Goal: Information Seeking & Learning: Learn about a topic

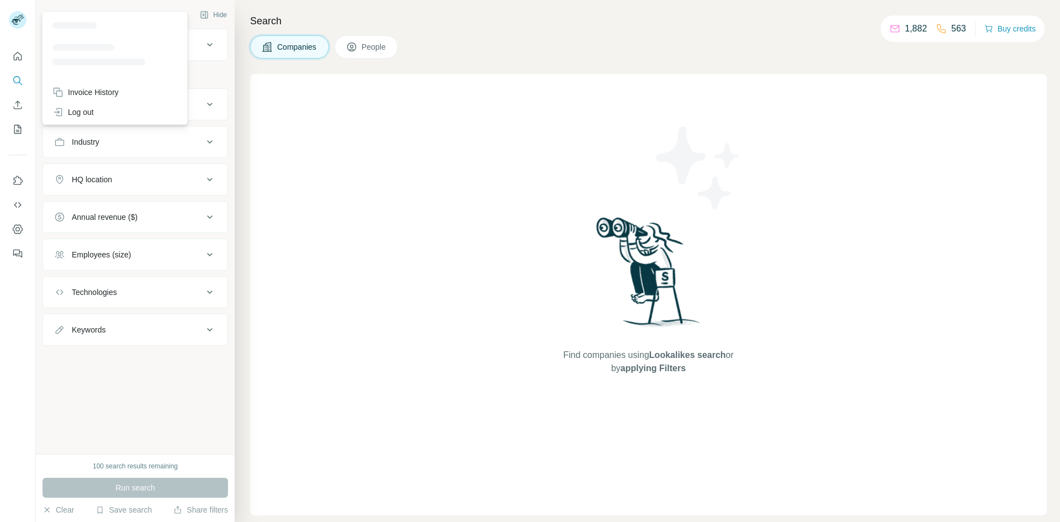
click at [24, 21] on rect at bounding box center [18, 20] width 18 height 18
click at [497, 61] on div "Search Companies People Find companies using Lookalikes search or by applying F…" at bounding box center [648, 261] width 826 height 522
click at [171, 39] on div "Company lookalikes" at bounding box center [128, 44] width 149 height 13
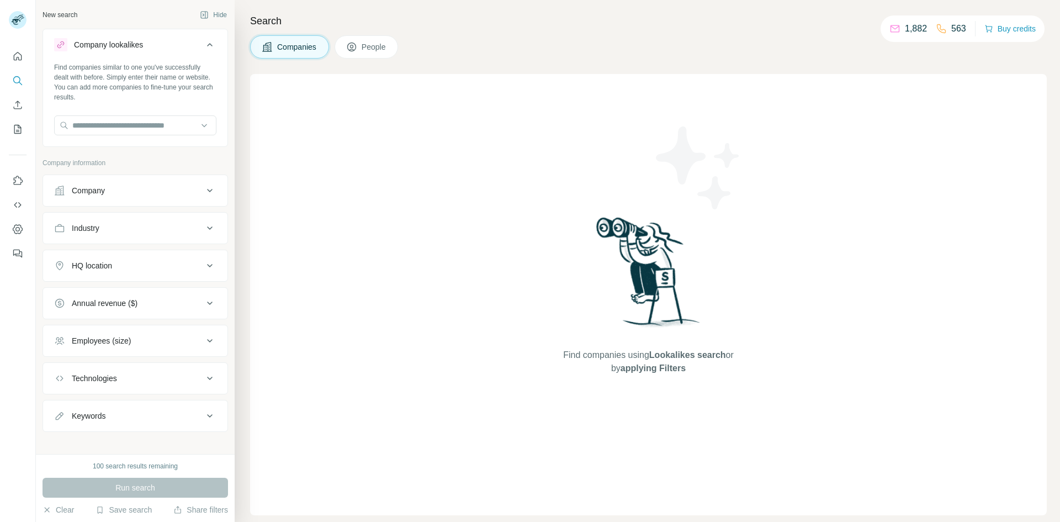
click at [171, 39] on div "Company lookalikes" at bounding box center [128, 44] width 149 height 13
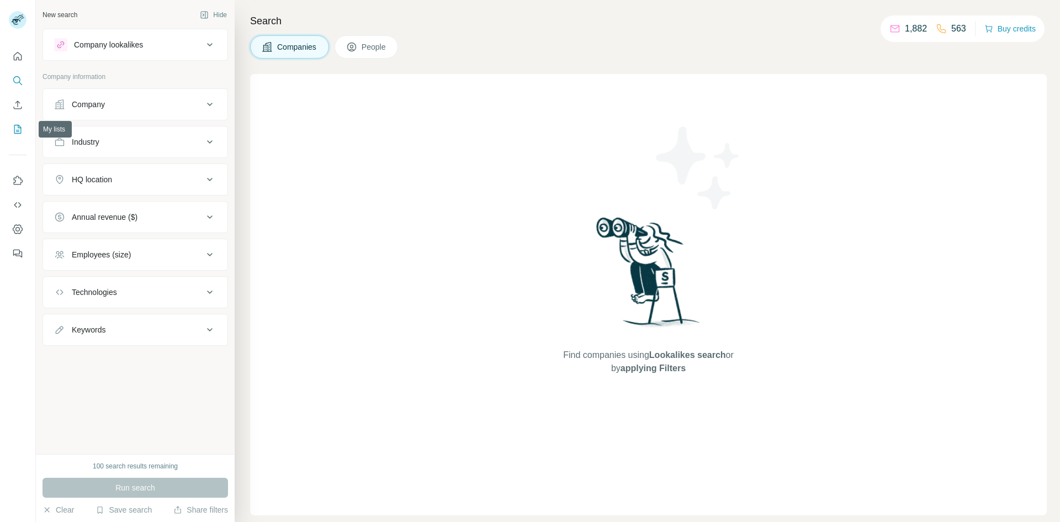
click at [18, 128] on icon "My lists" at bounding box center [19, 128] width 6 height 7
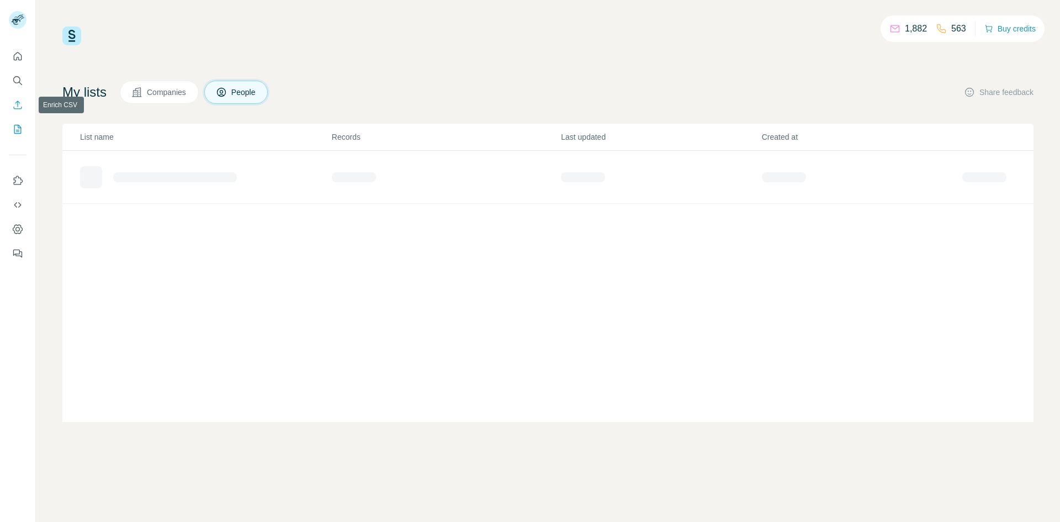
click at [19, 109] on icon "Enrich CSV" at bounding box center [17, 104] width 11 height 11
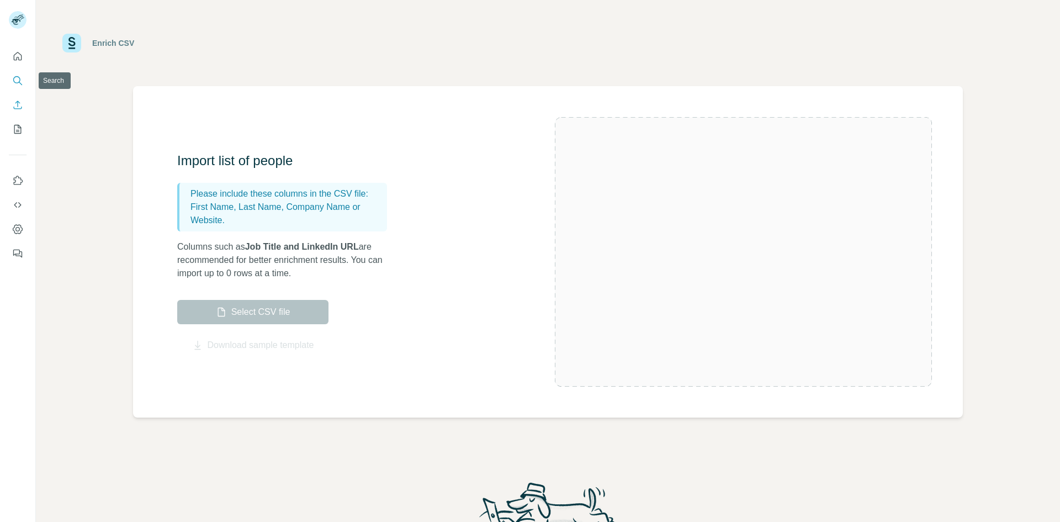
click at [21, 79] on icon "Search" at bounding box center [17, 80] width 11 height 11
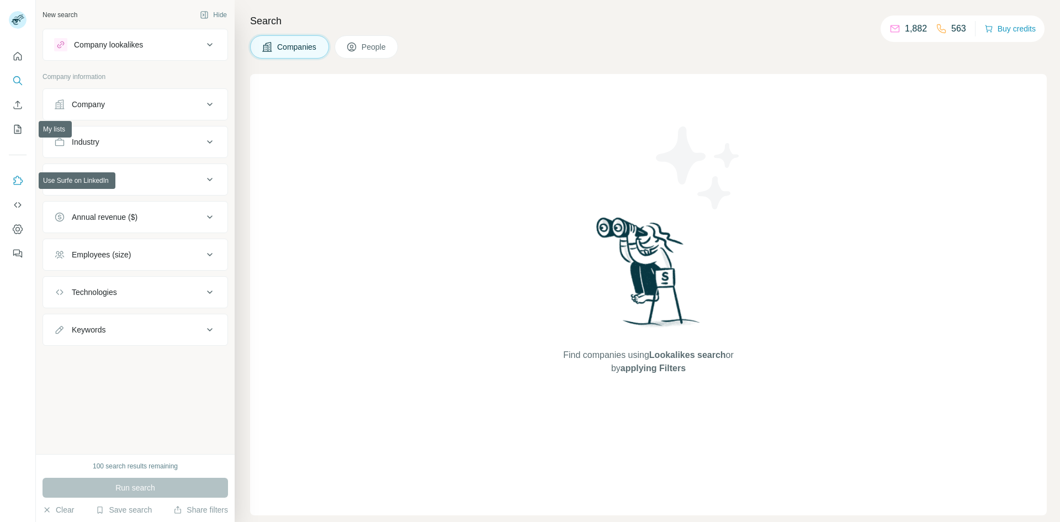
click at [16, 178] on icon "Use Surfe on LinkedIn" at bounding box center [18, 180] width 9 height 9
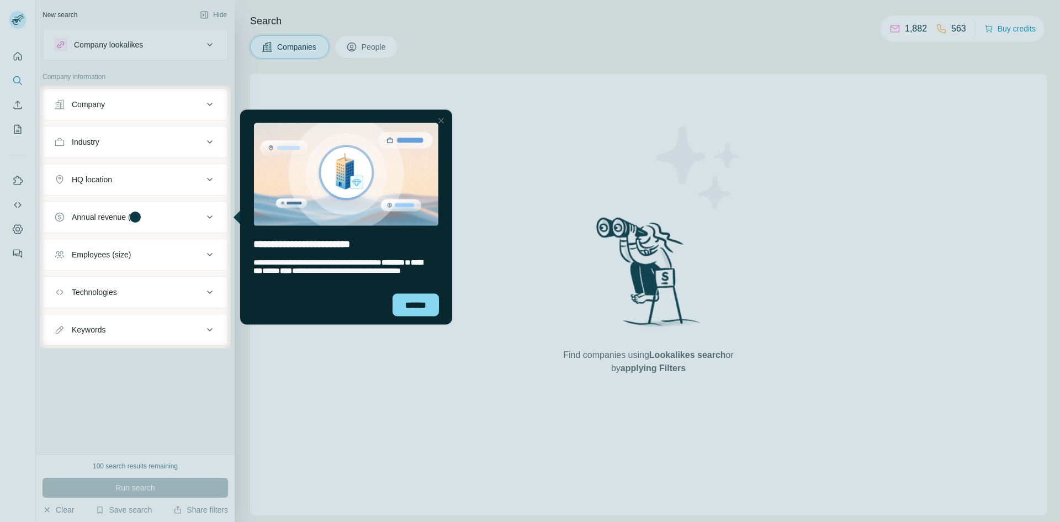
drag, startPoint x: 54, startPoint y: 260, endPoint x: 7, endPoint y: 248, distance: 48.5
click at [54, 260] on button "Employees (size)" at bounding box center [135, 254] width 184 height 27
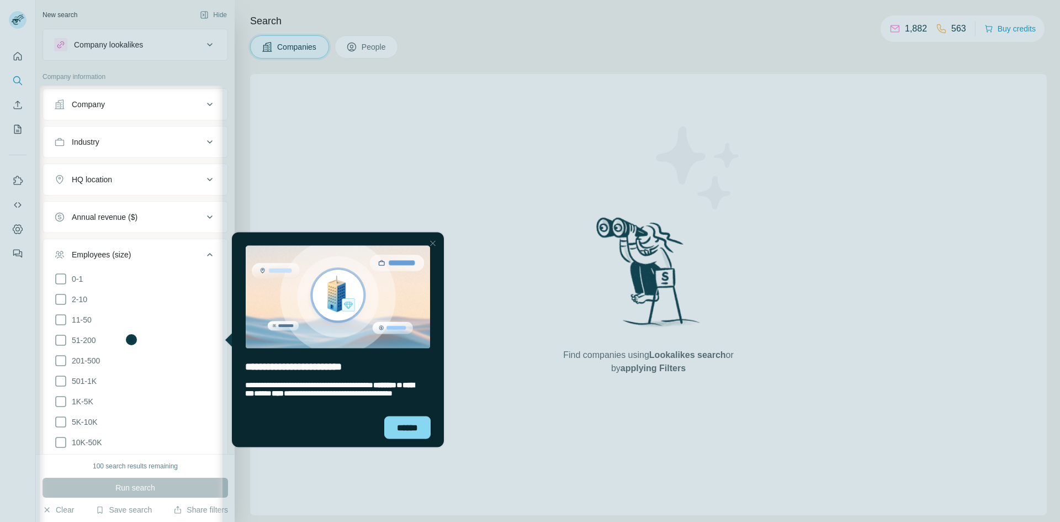
click at [18, 229] on div at bounding box center [20, 340] width 40 height 508
click at [396, 432] on div "******" at bounding box center [407, 427] width 46 height 23
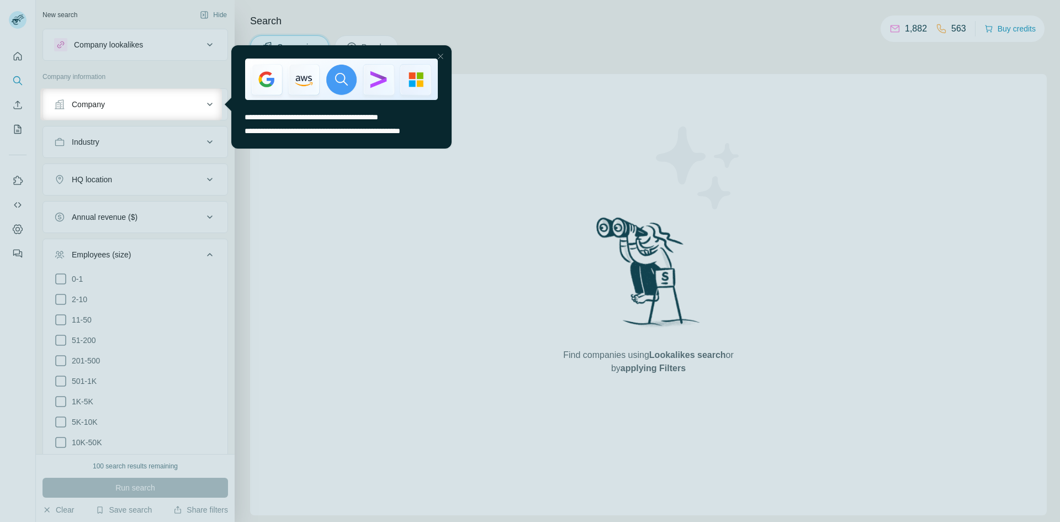
click at [25, 234] on div at bounding box center [530, 320] width 1060 height 401
click at [378, 115] on span "**********" at bounding box center [312, 117] width 134 height 8
drag, startPoint x: 226, startPoint y: 107, endPoint x: 214, endPoint y: 105, distance: 12.8
click at [222, 105] on html "**********" at bounding box center [338, 104] width 232 height 123
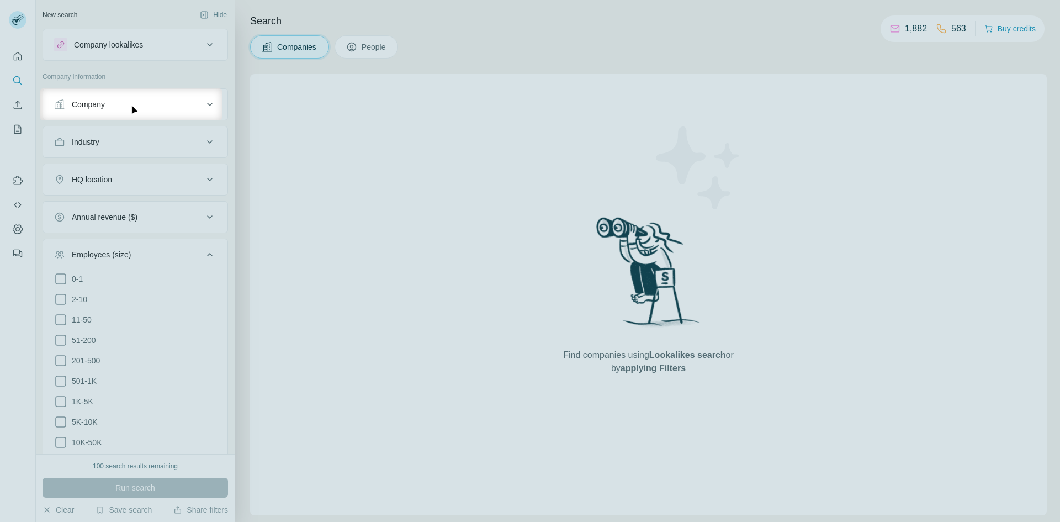
click at [190, 97] on button "Company" at bounding box center [135, 104] width 184 height 27
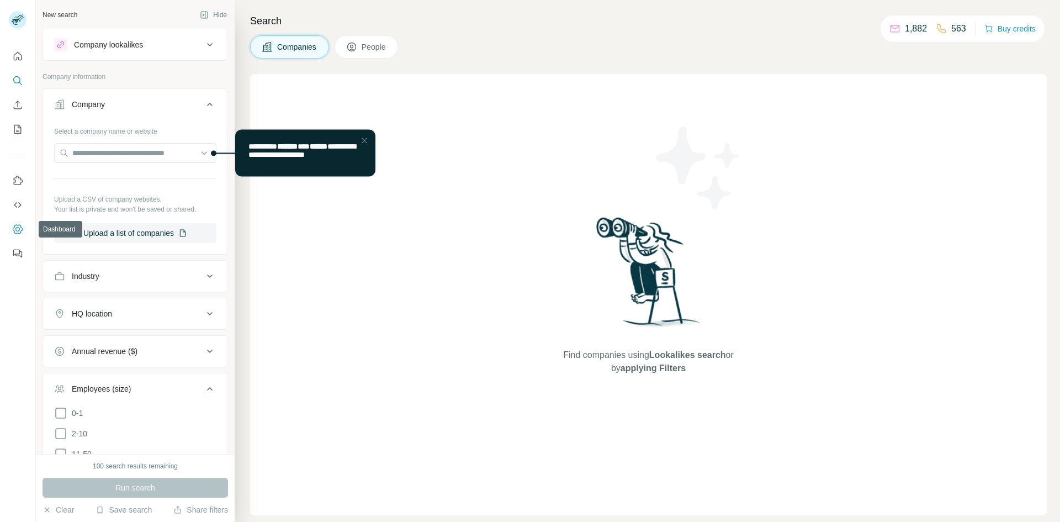
click at [20, 232] on icon "Dashboard" at bounding box center [17, 229] width 11 height 11
